Goal: Task Accomplishment & Management: Manage account settings

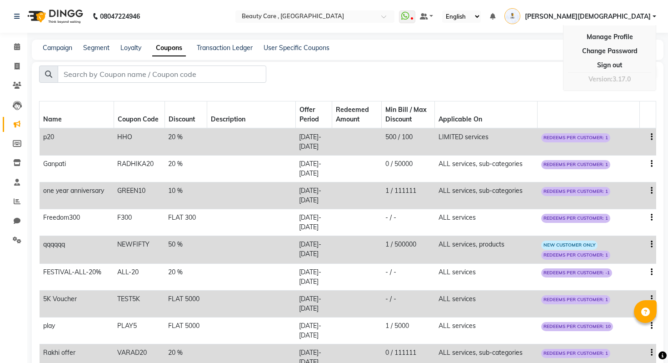
click at [647, 21] on span "[PERSON_NAME][DEMOGRAPHIC_DATA]" at bounding box center [588, 17] width 126 height 10
click at [643, 12] on span "[PERSON_NAME][DEMOGRAPHIC_DATA]" at bounding box center [588, 17] width 126 height 10
click at [615, 67] on link "Sign out" at bounding box center [609, 65] width 83 height 14
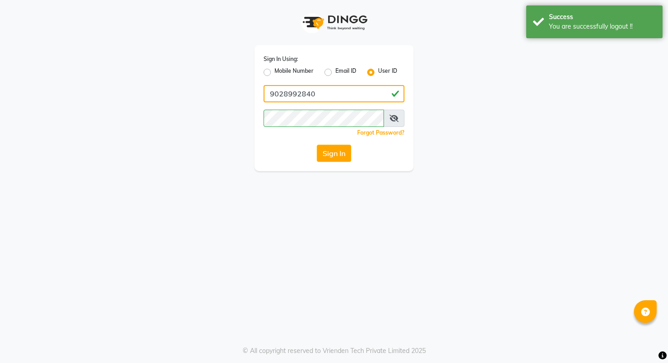
click at [346, 102] on input "9028992840" at bounding box center [334, 93] width 141 height 17
click at [344, 97] on input "9028992840" at bounding box center [334, 93] width 141 height 17
paste input "[EMAIL_ADDRESS][DOMAIN_NAME]"
type input "[EMAIL_ADDRESS][DOMAIN_NAME]"
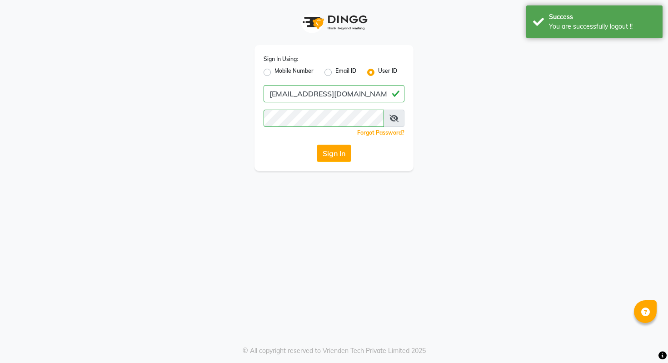
click at [289, 151] on div "Sign In" at bounding box center [334, 153] width 141 height 17
click at [324, 151] on button "Sign In" at bounding box center [334, 153] width 35 height 17
